Goal: Entertainment & Leisure: Consume media (video, audio)

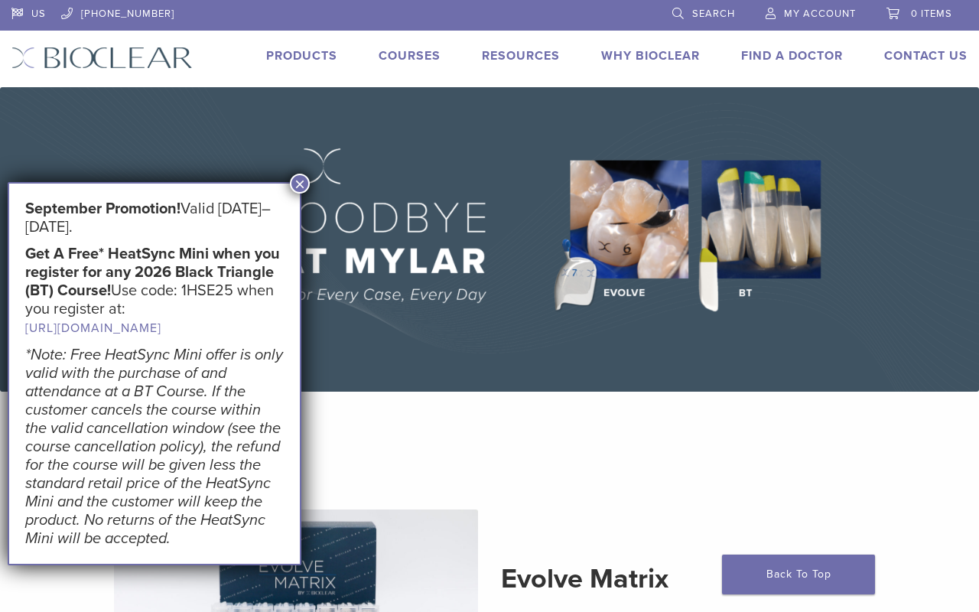
click at [302, 180] on button "×" at bounding box center [300, 184] width 20 height 20
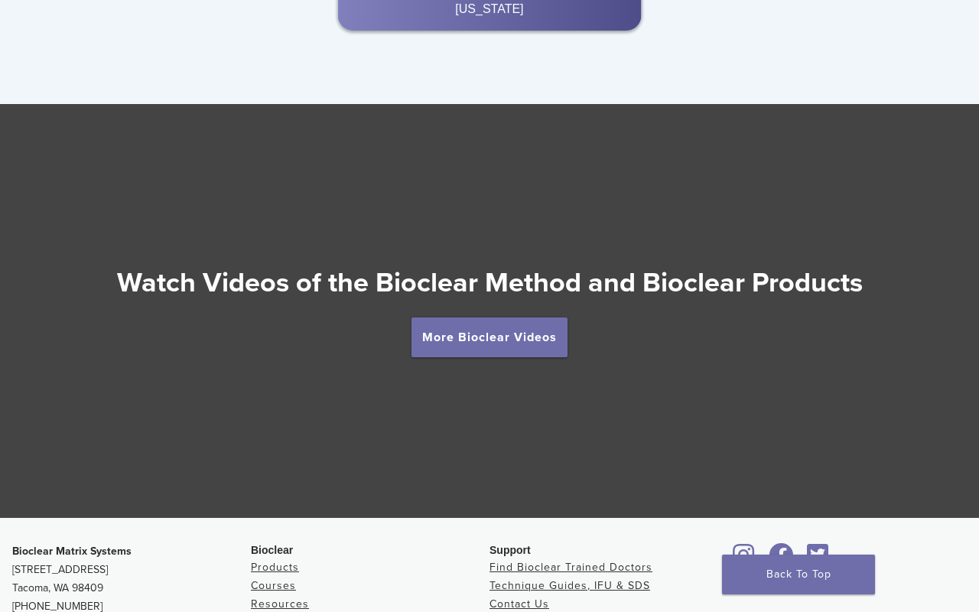
scroll to position [2605, 0]
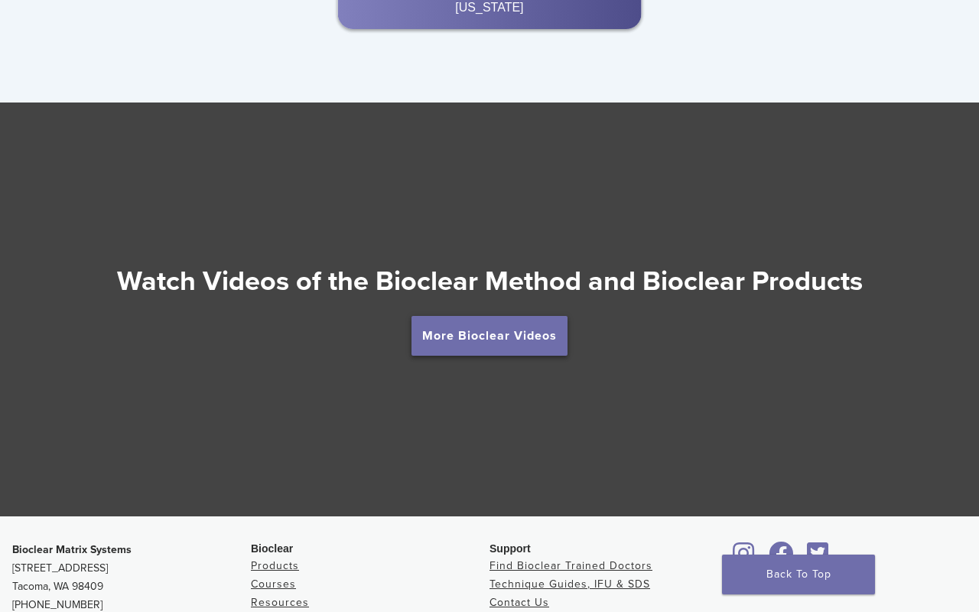
click at [462, 316] on link "More Bioclear Videos" at bounding box center [489, 336] width 156 height 40
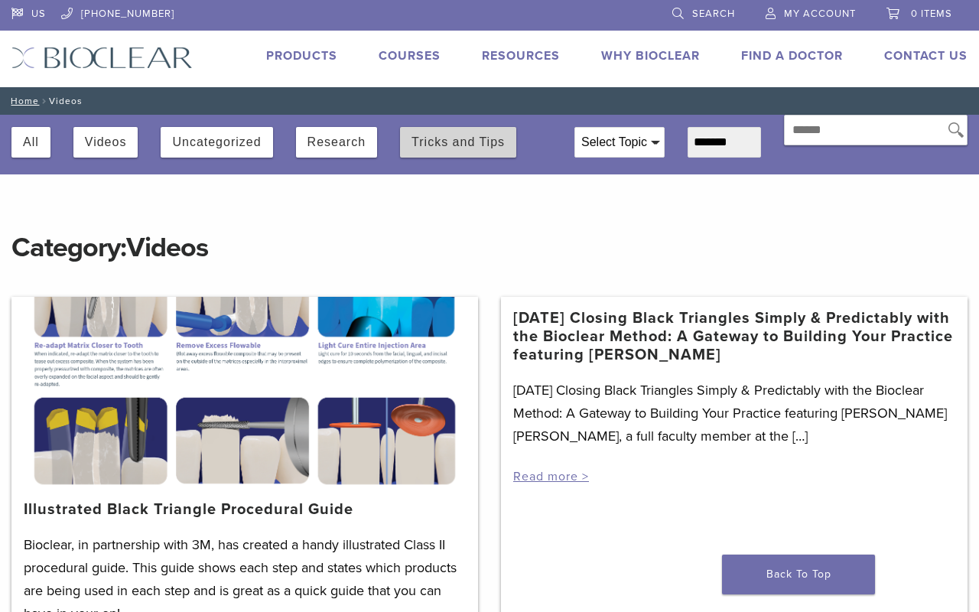
click at [444, 144] on button "Tricks and Tips" at bounding box center [457, 142] width 93 height 31
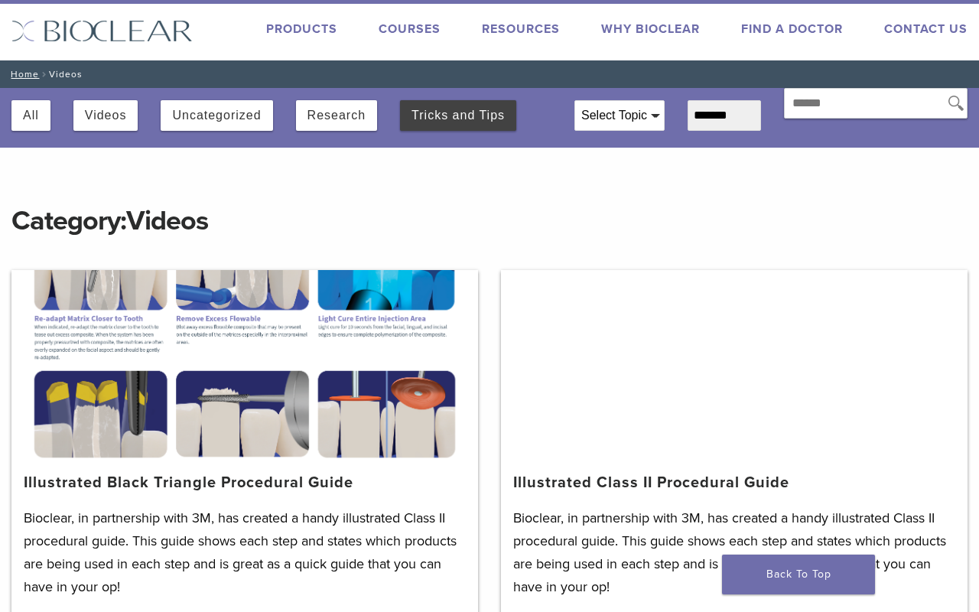
scroll to position [24, 0]
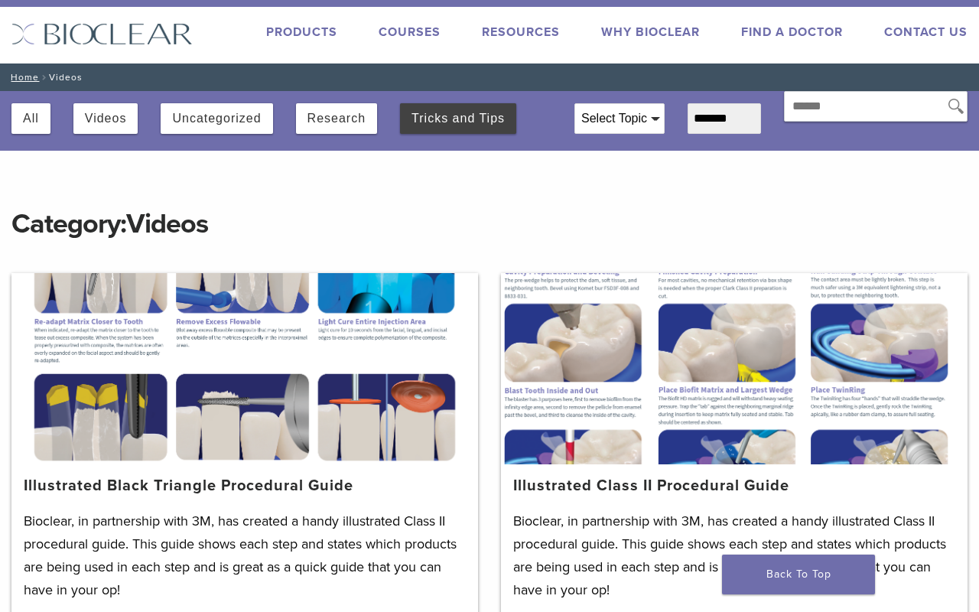
click at [626, 117] on div "Select Topic" at bounding box center [619, 118] width 89 height 29
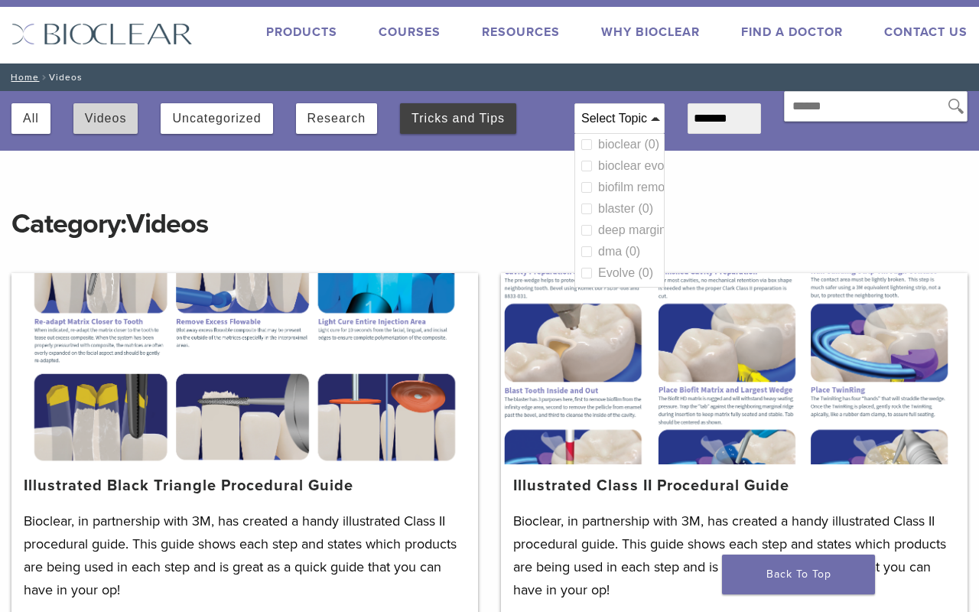
click at [99, 115] on button "Videos" at bounding box center [106, 118] width 42 height 31
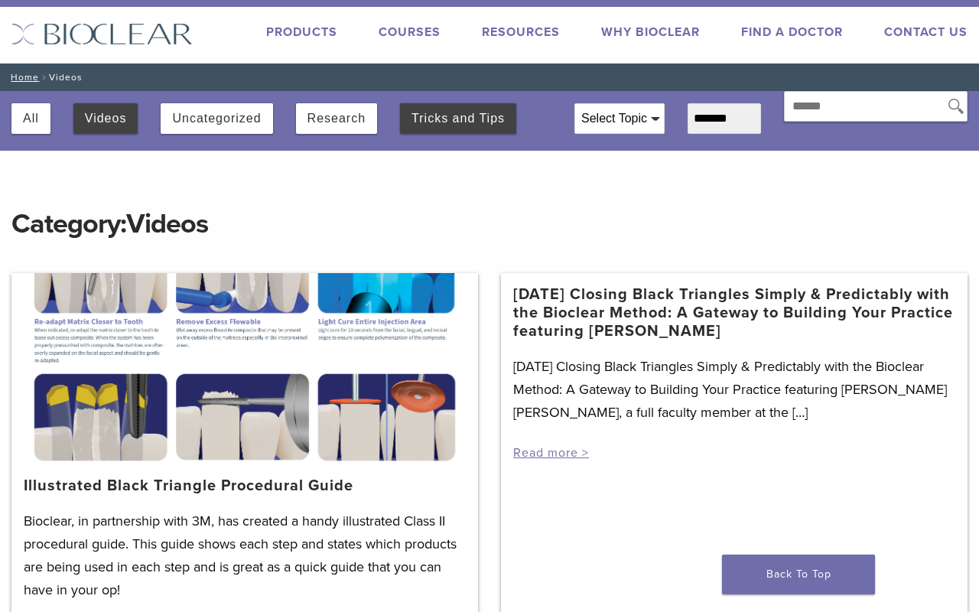
click at [440, 122] on button "Tricks and Tips" at bounding box center [457, 118] width 93 height 31
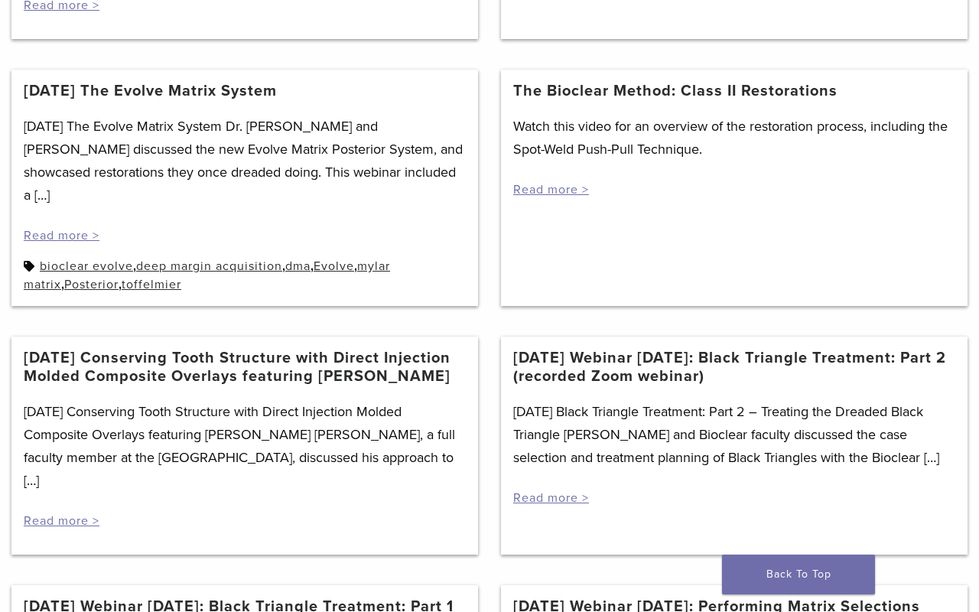
scroll to position [651, 0]
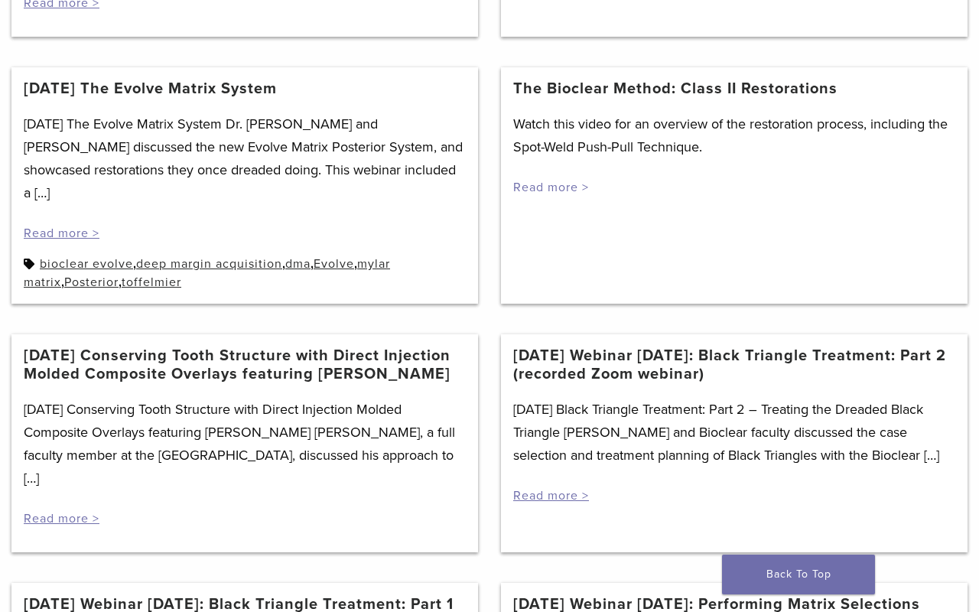
click at [535, 190] on link "Read more >" at bounding box center [551, 187] width 76 height 15
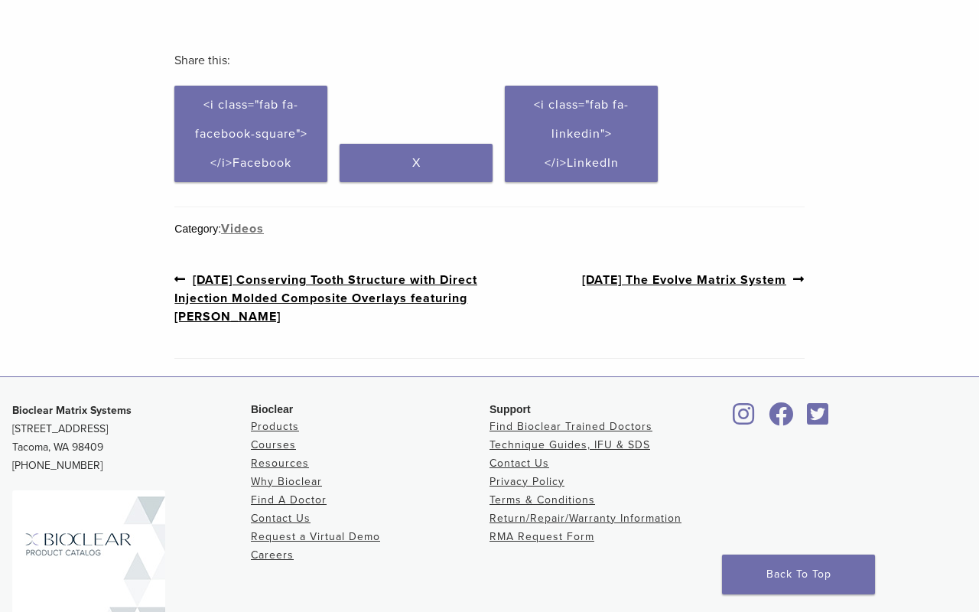
scroll to position [538, 0]
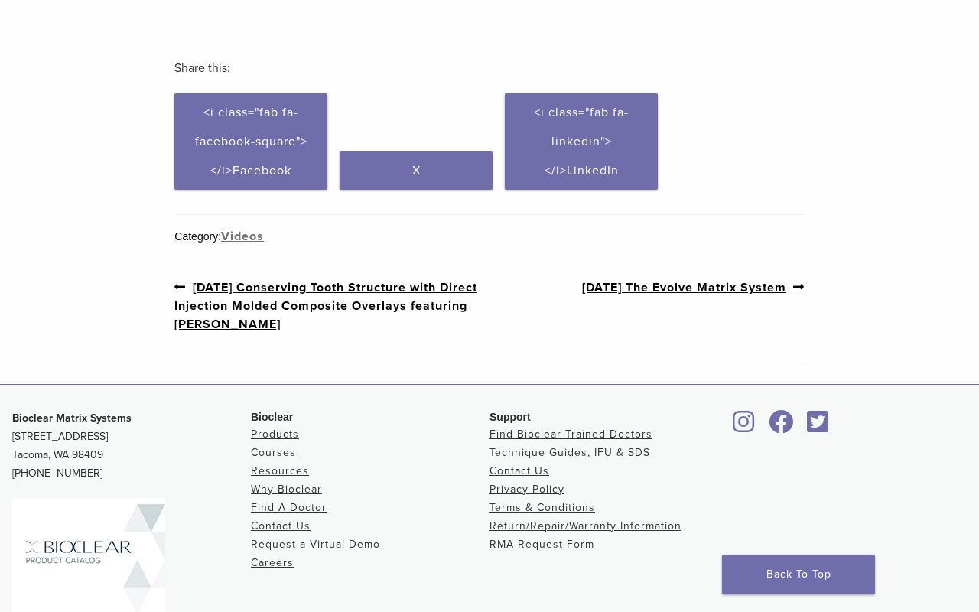
click at [364, 329] on link "Previous post: 12/18/2020 Conserving Tooth Structure with Direct Injection Mold…" at bounding box center [331, 306] width 315 height 56
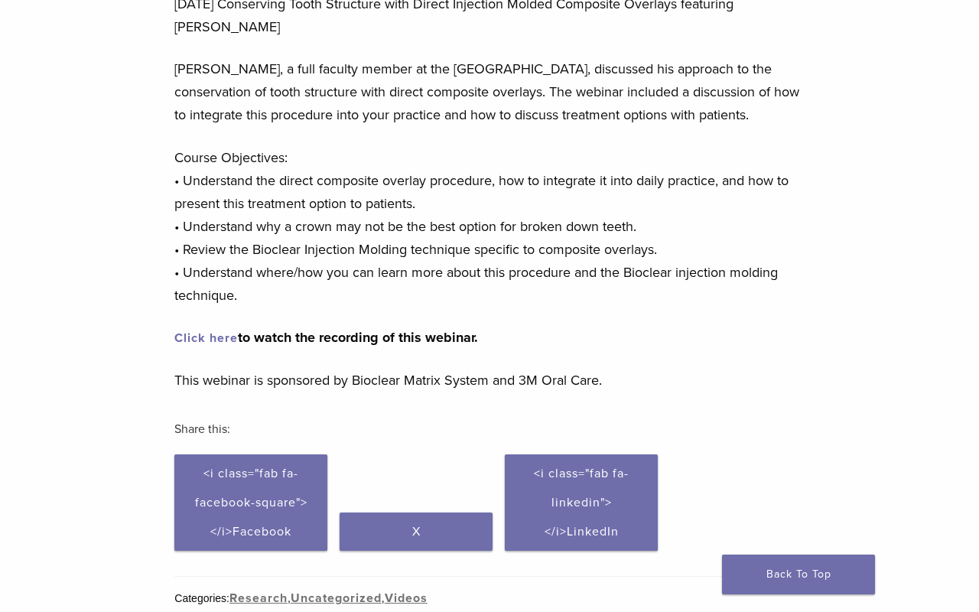
scroll to position [128, 0]
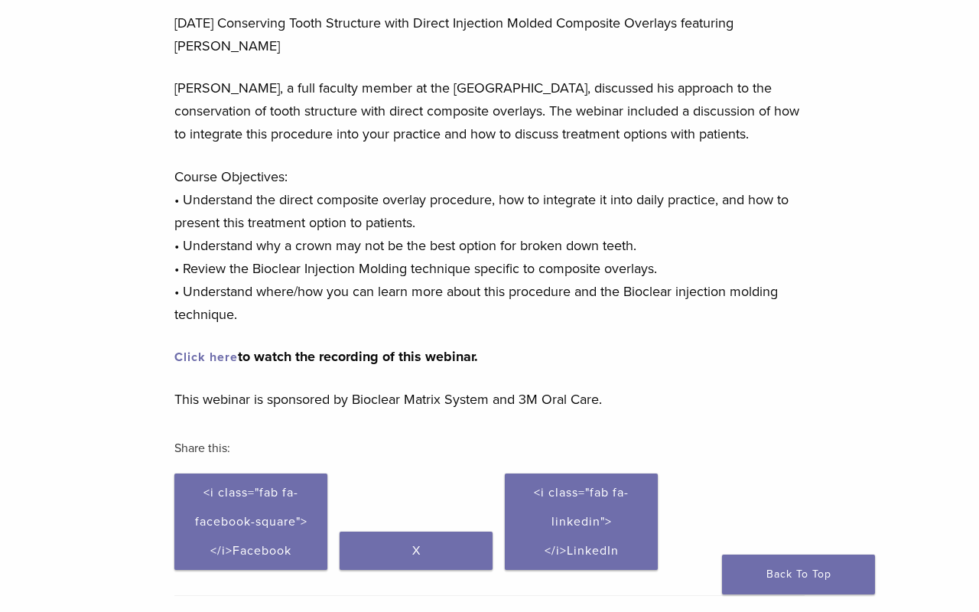
click at [213, 353] on link "Click here" at bounding box center [205, 356] width 63 height 15
